Goal: Transaction & Acquisition: Purchase product/service

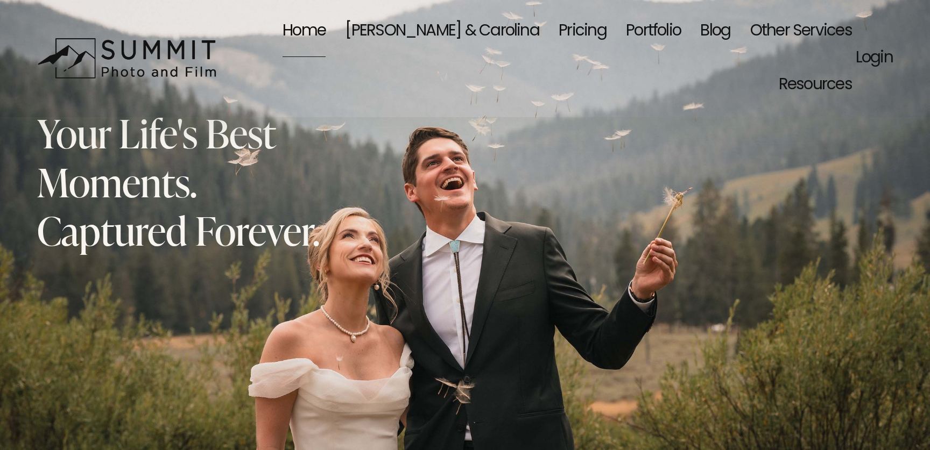
click at [626, 28] on link "Portfolio" at bounding box center [653, 32] width 55 height 54
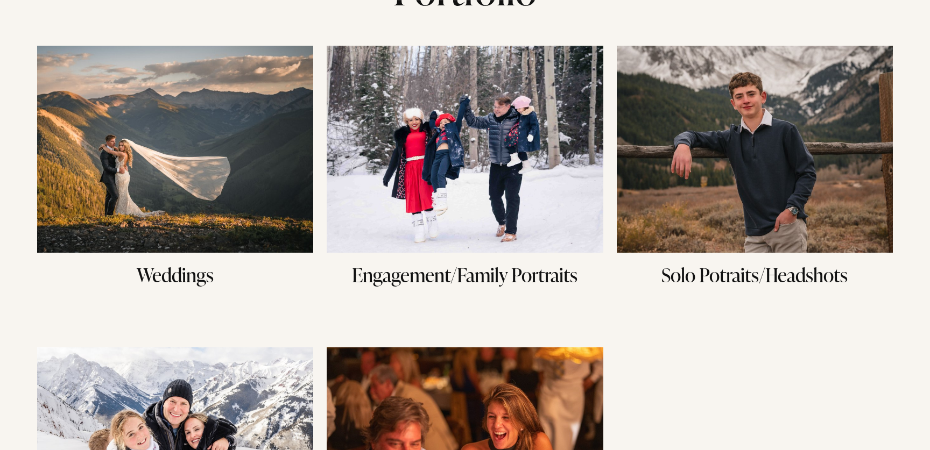
scroll to position [161, 0]
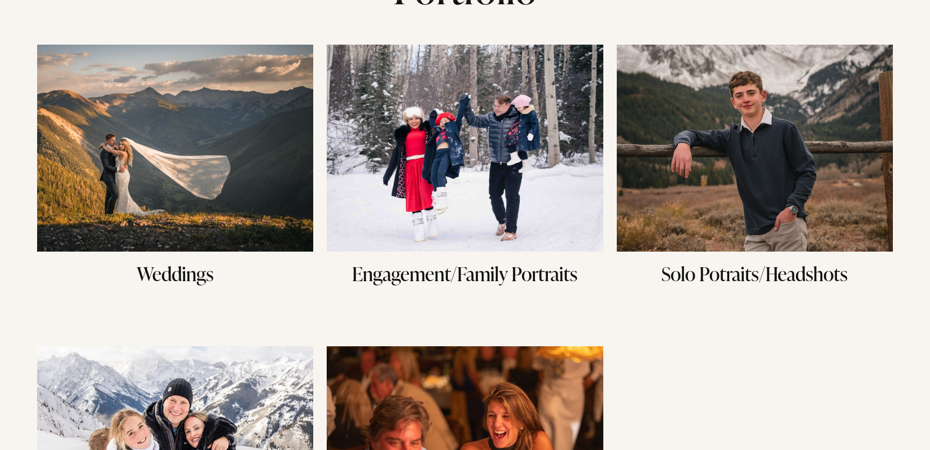
click at [204, 217] on img at bounding box center [175, 148] width 276 height 207
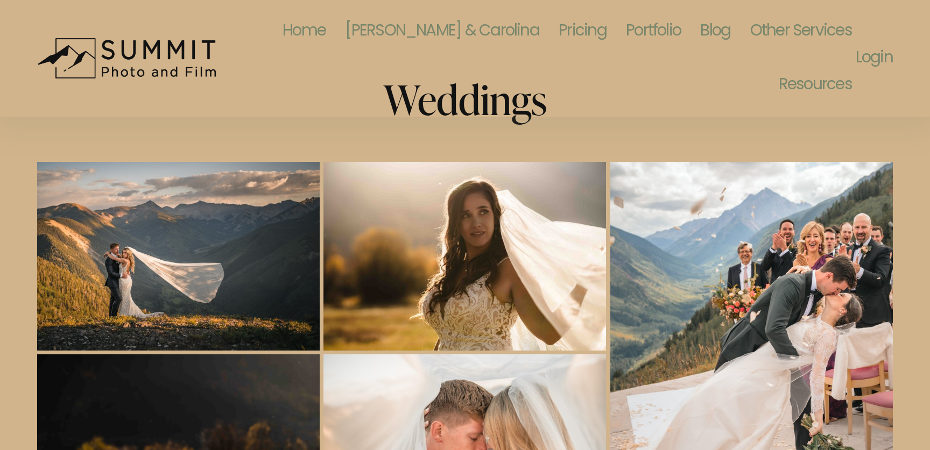
click at [558, 32] on link "Pricing" at bounding box center [582, 32] width 48 height 54
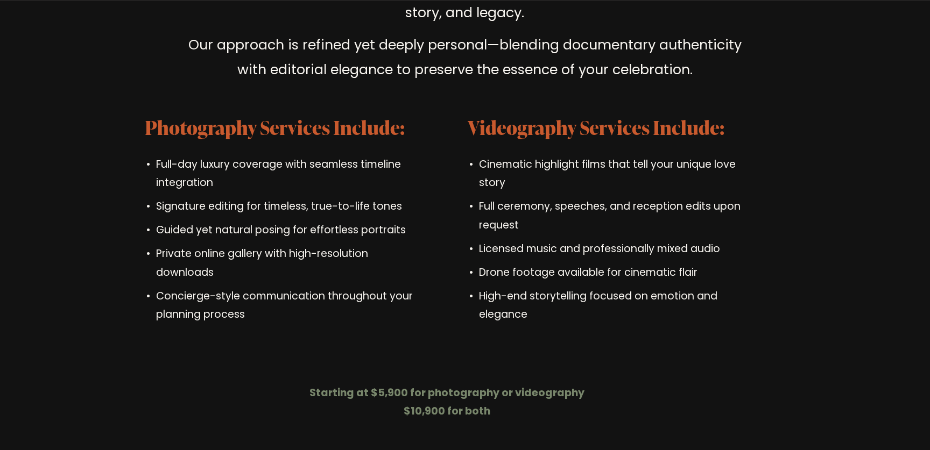
scroll to position [3109, 0]
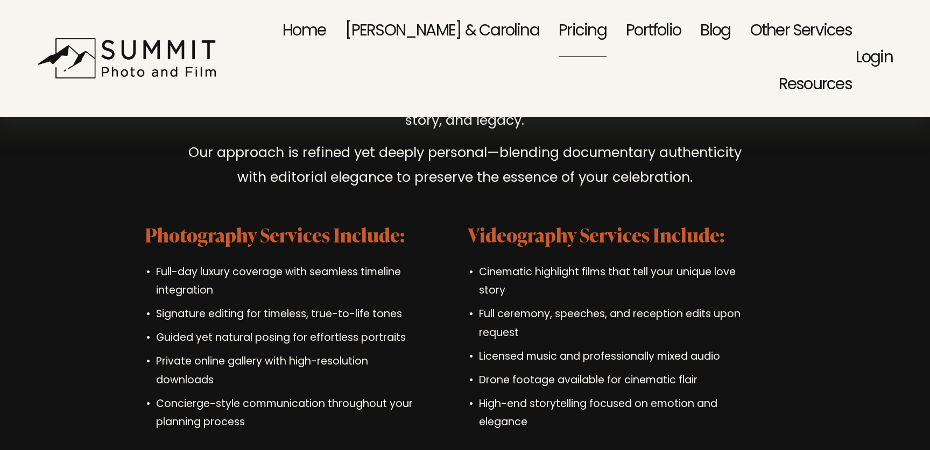
drag, startPoint x: 493, startPoint y: 399, endPoint x: 407, endPoint y: 405, distance: 86.3
copy strong "$10,900 for both"
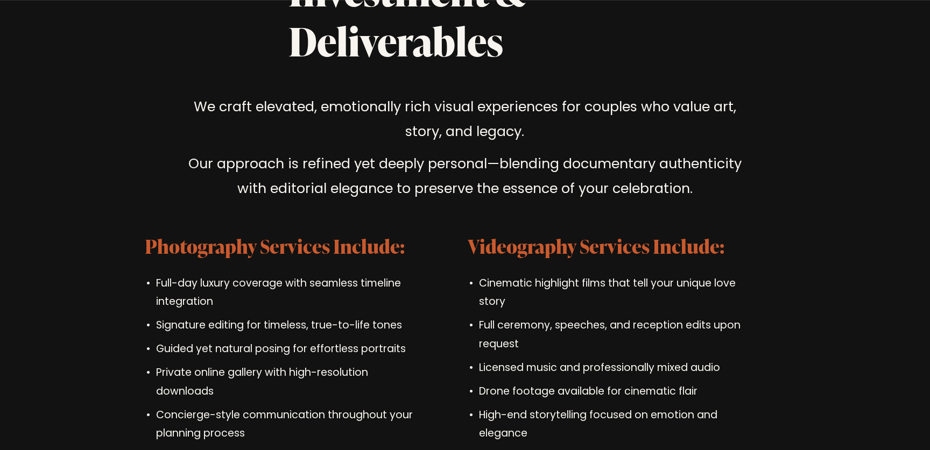
scroll to position [3123, 0]
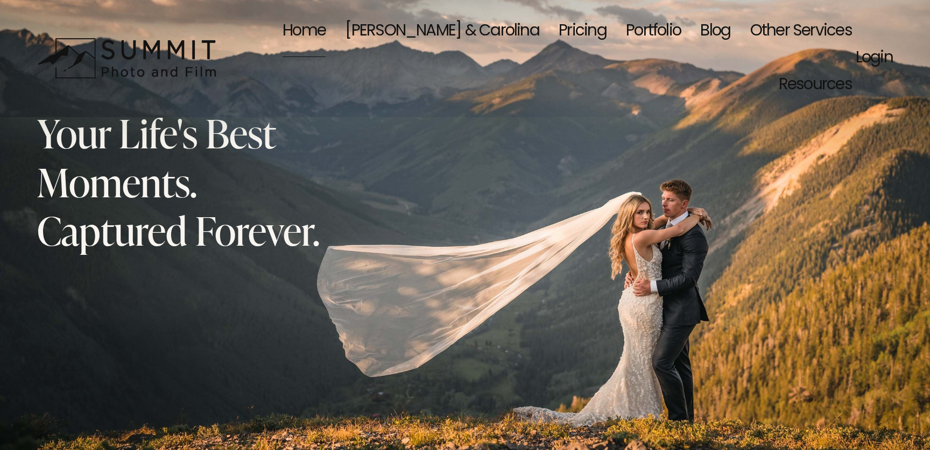
click at [558, 28] on link "Pricing" at bounding box center [582, 32] width 48 height 54
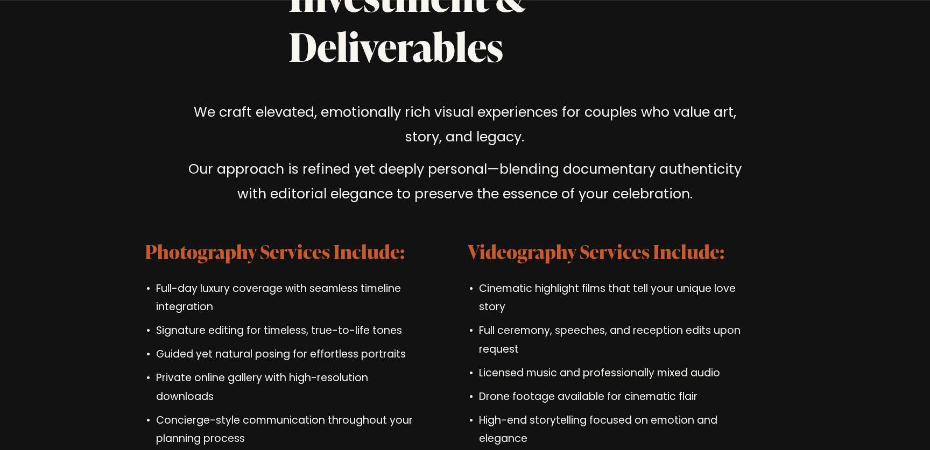
scroll to position [3100, 0]
